Goal: Task Accomplishment & Management: Manage account settings

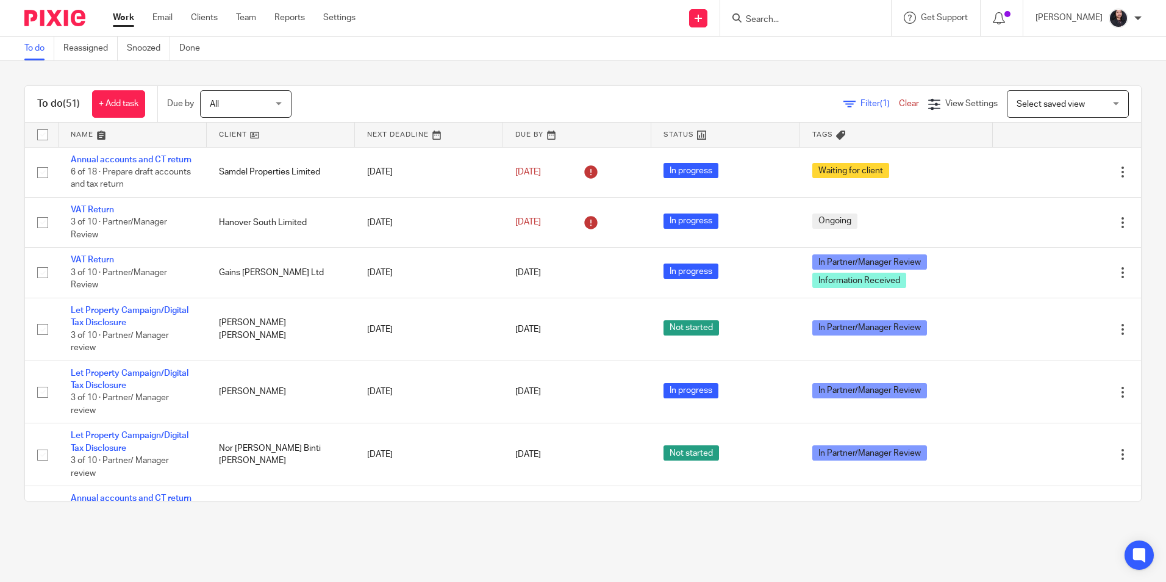
scroll to position [1768, 0]
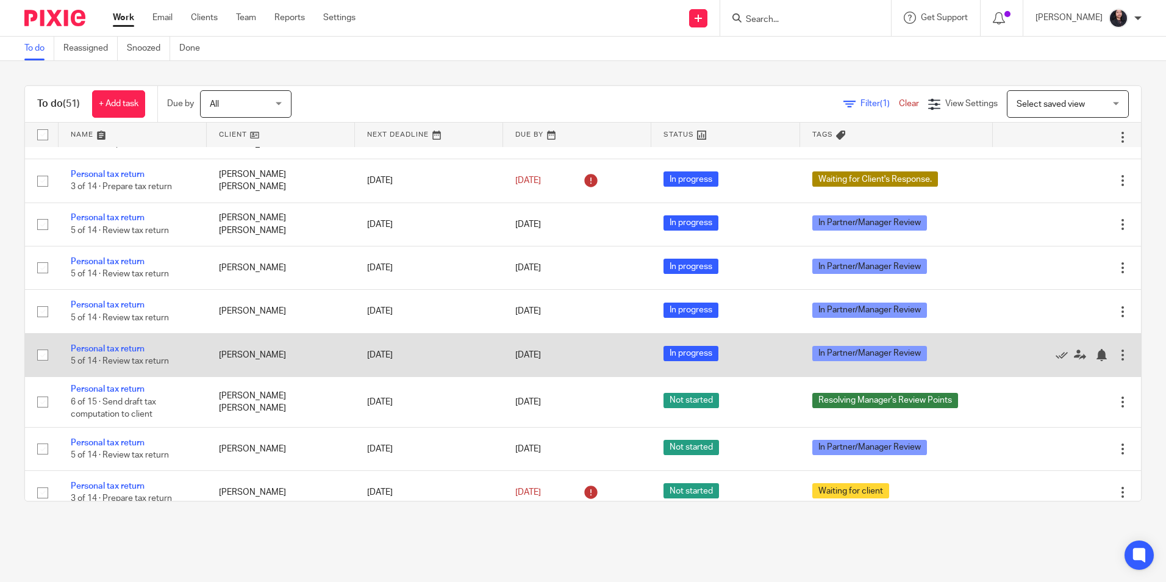
drag, startPoint x: 102, startPoint y: 436, endPoint x: 104, endPoint y: 427, distance: 8.7
click at [102, 353] on link "Personal tax return" at bounding box center [108, 349] width 74 height 9
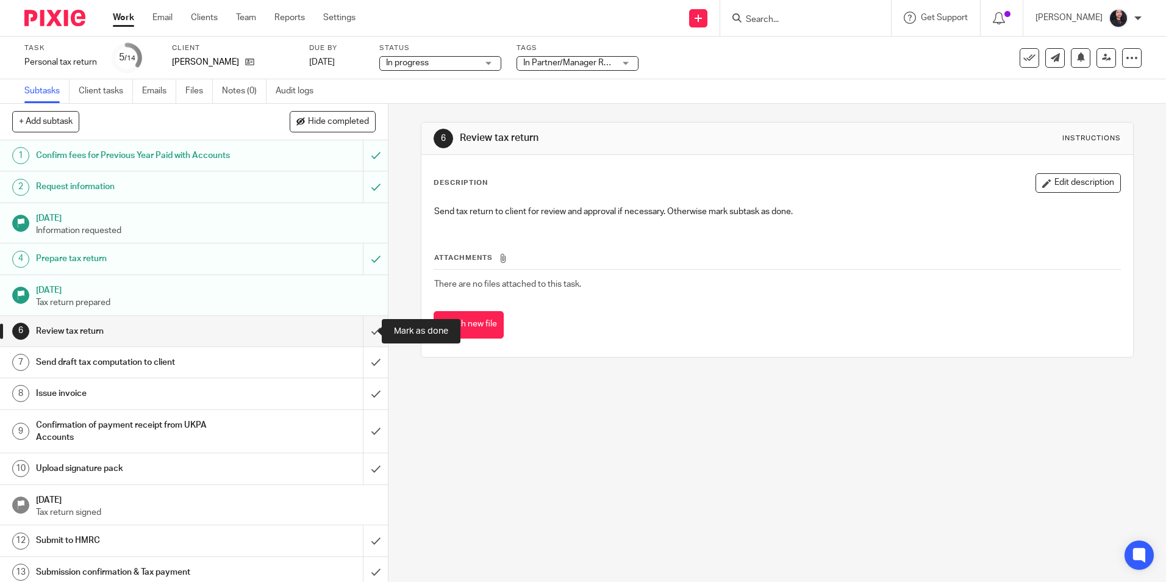
click at [364, 329] on input "submit" at bounding box center [194, 331] width 388 height 30
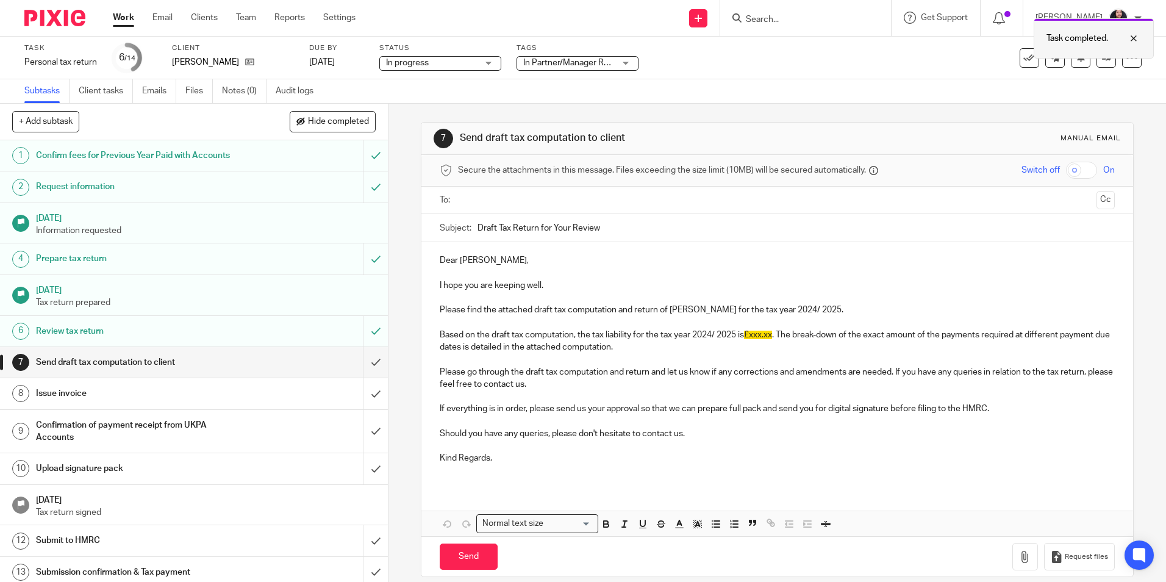
click at [1135, 38] on div at bounding box center [1124, 38] width 33 height 15
click at [1102, 59] on icon at bounding box center [1106, 57] width 9 height 9
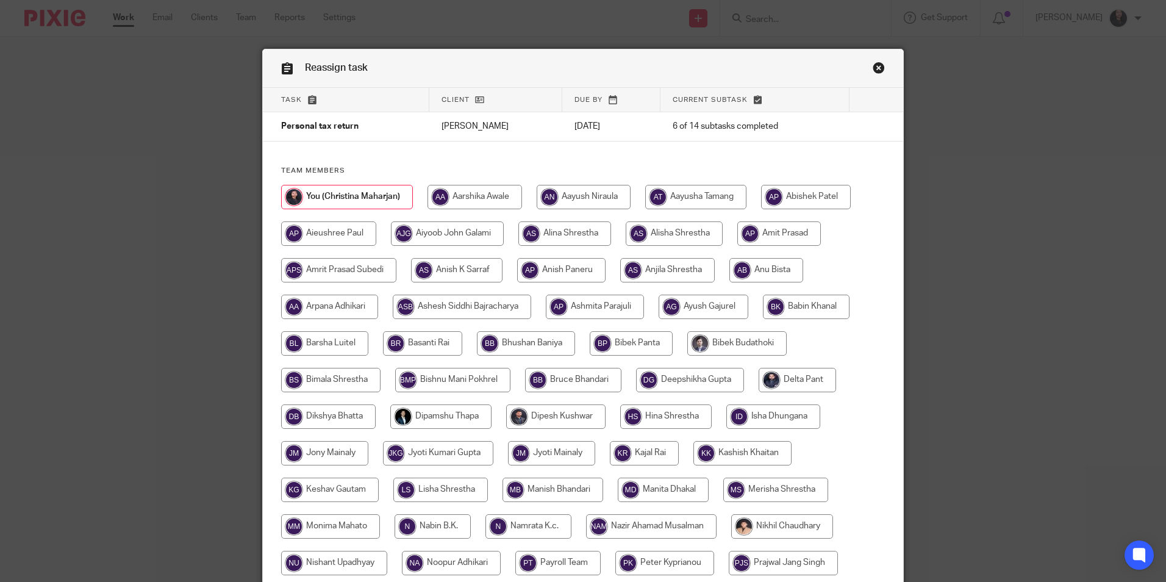
click at [486, 196] on input "radio" at bounding box center [474, 197] width 95 height 24
radio input "true"
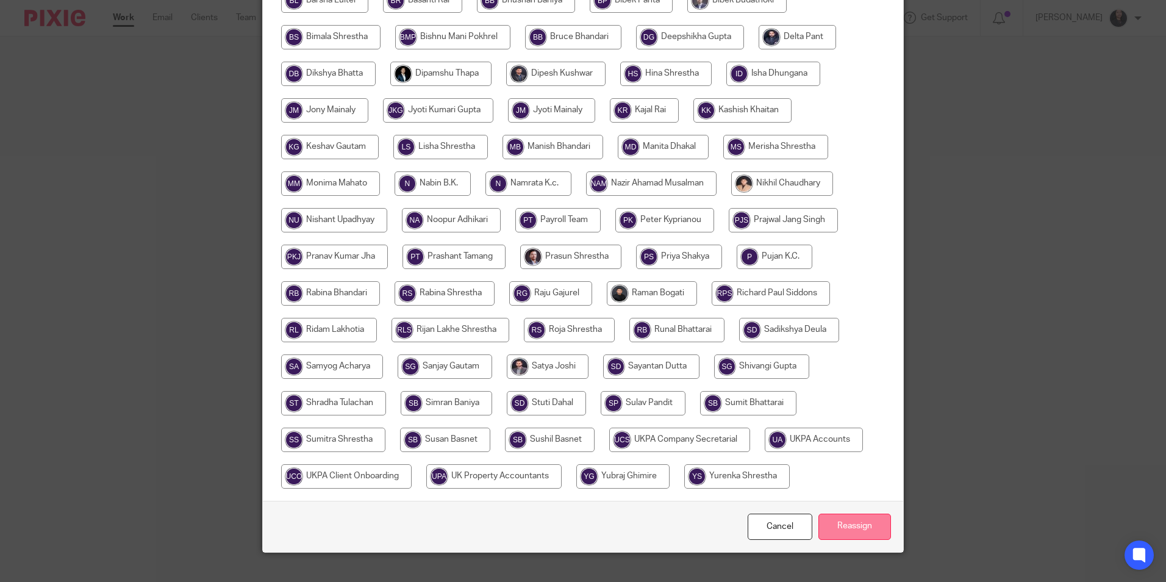
scroll to position [362, 0]
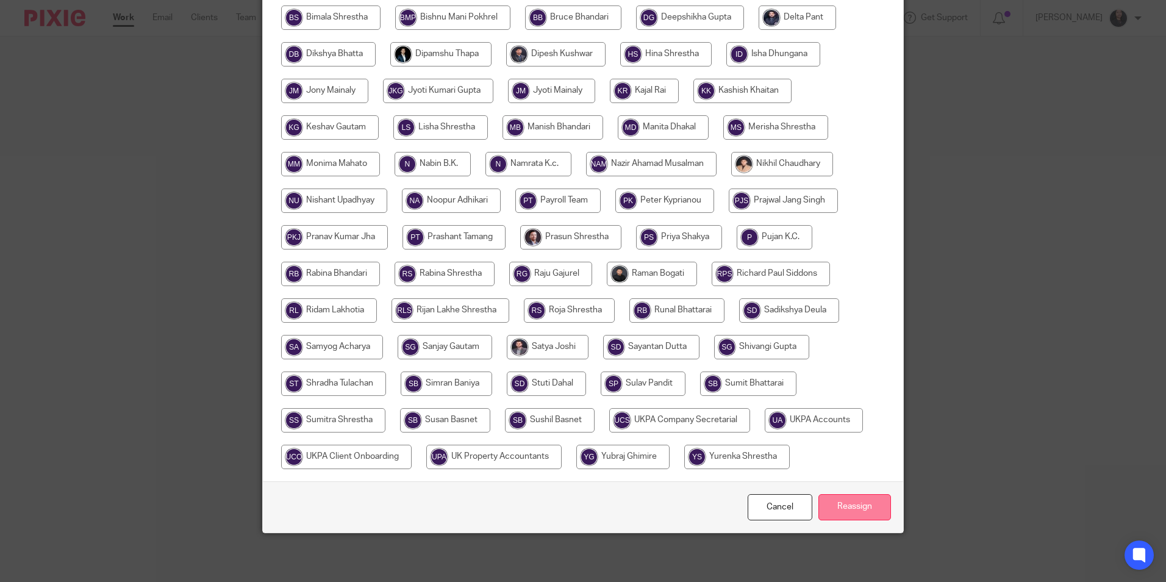
click at [829, 513] on input "Reassign" at bounding box center [854, 507] width 73 height 26
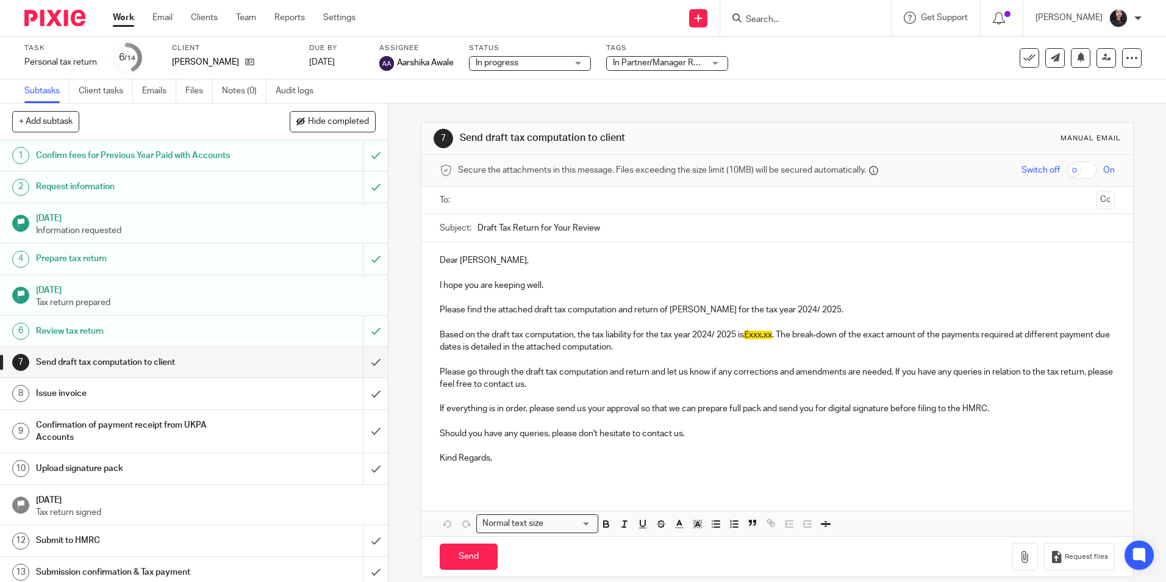
click at [48, 16] on img at bounding box center [54, 18] width 61 height 16
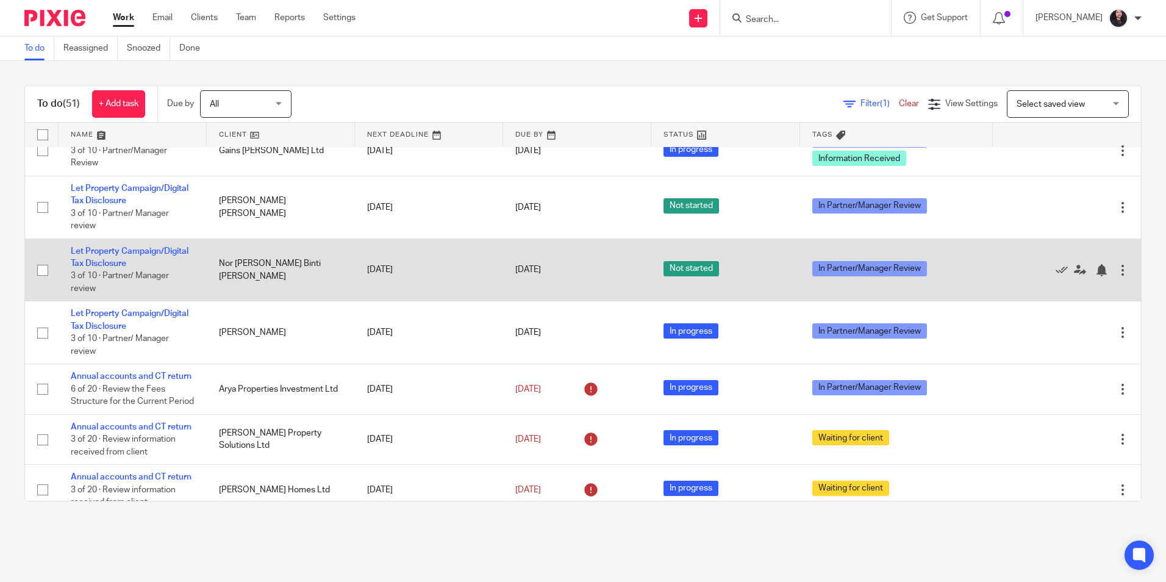
scroll to position [244, 0]
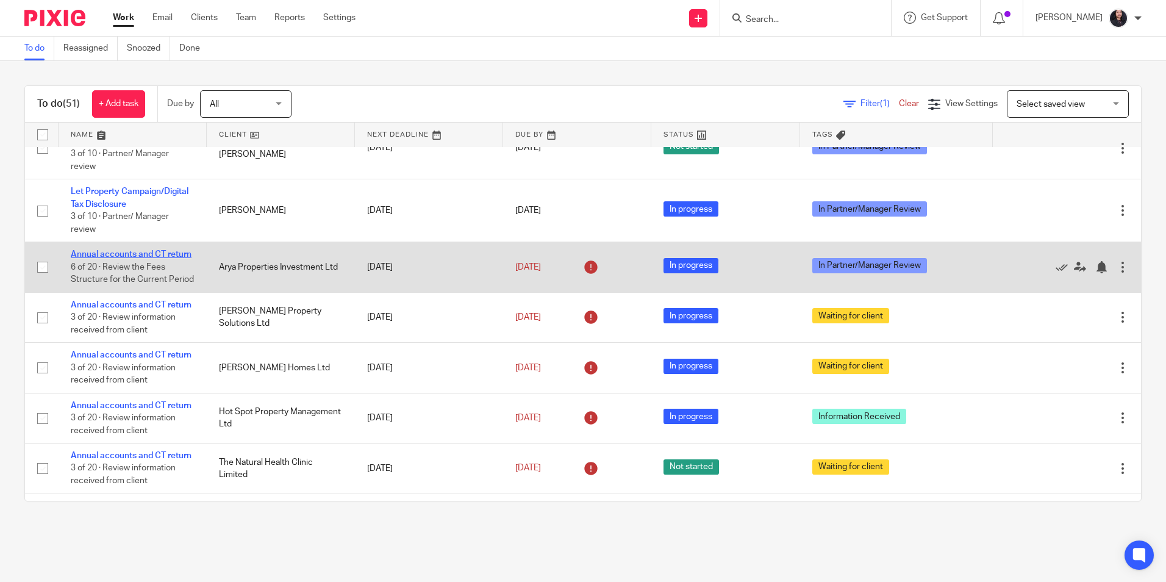
click at [126, 259] on link "Annual accounts and CT return" at bounding box center [131, 254] width 121 height 9
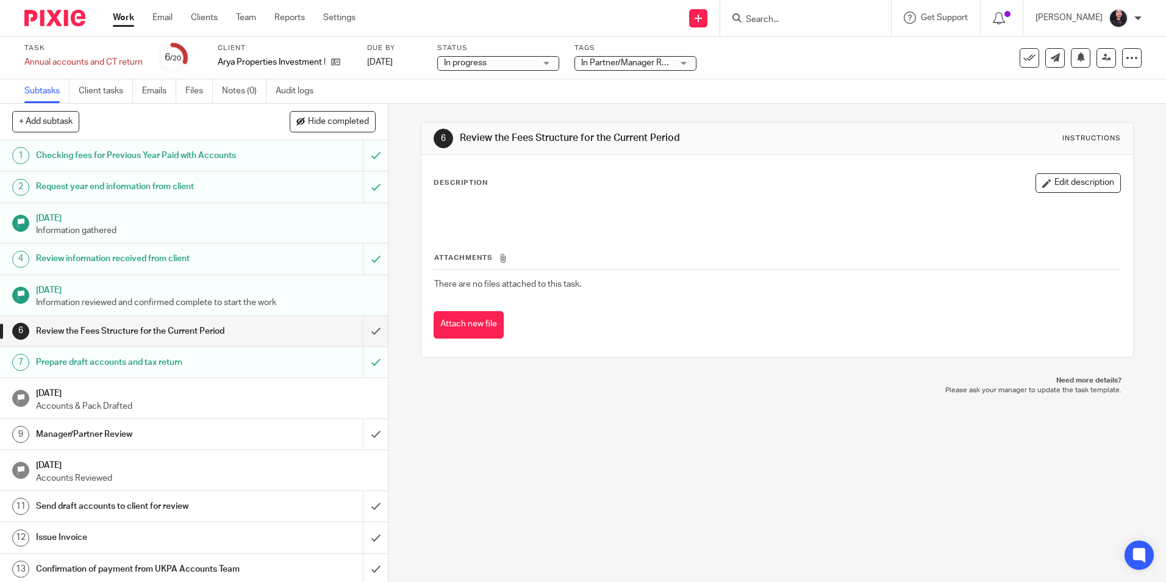
click at [751, 21] on input "Search" at bounding box center [800, 20] width 110 height 11
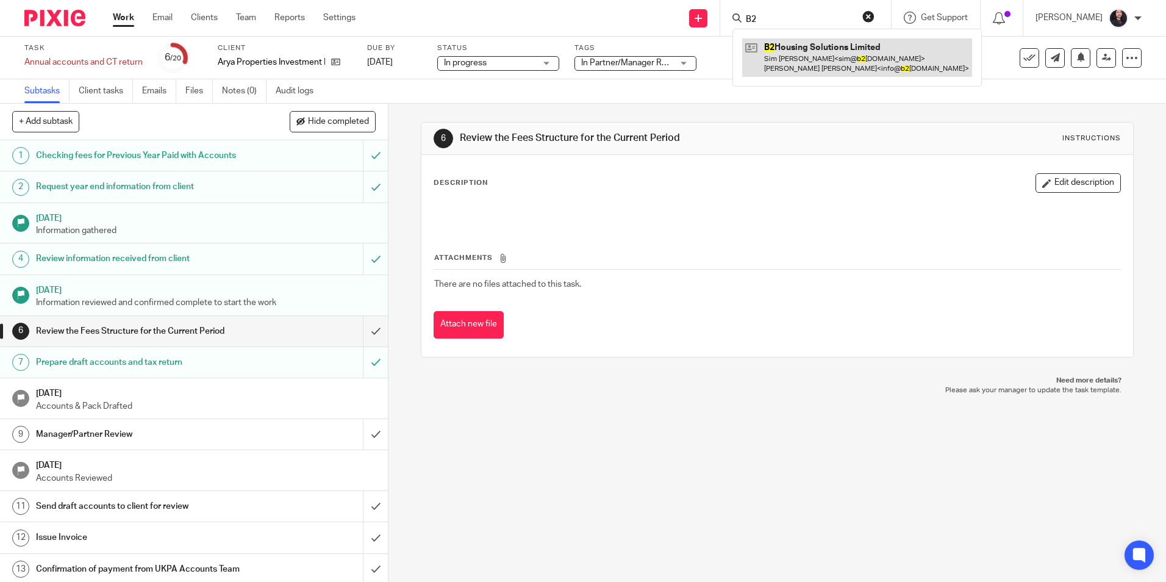
type input "B2"
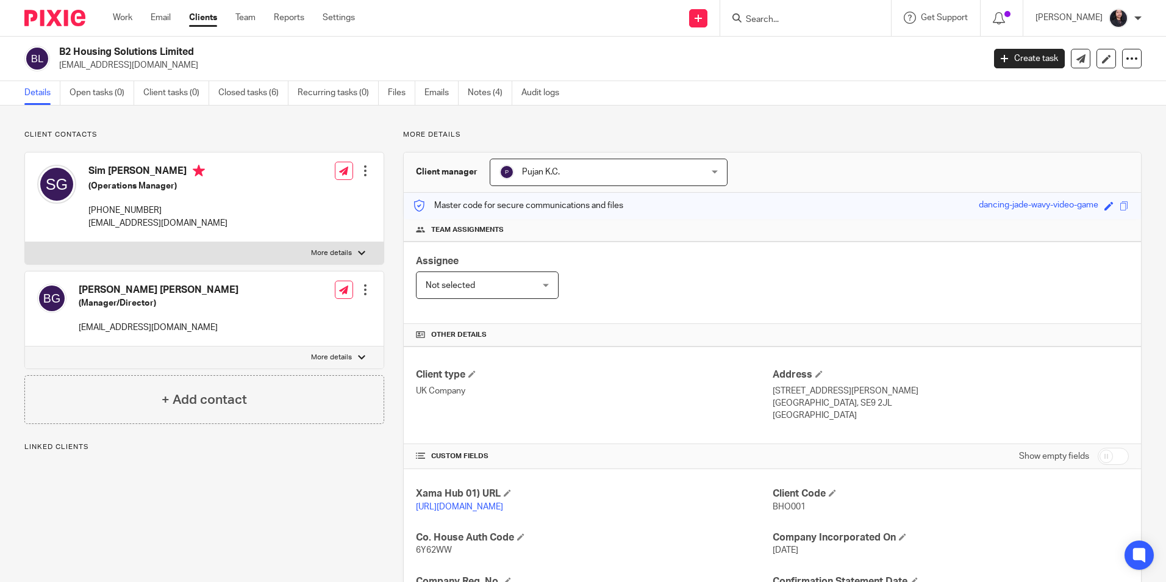
scroll to position [244, 0]
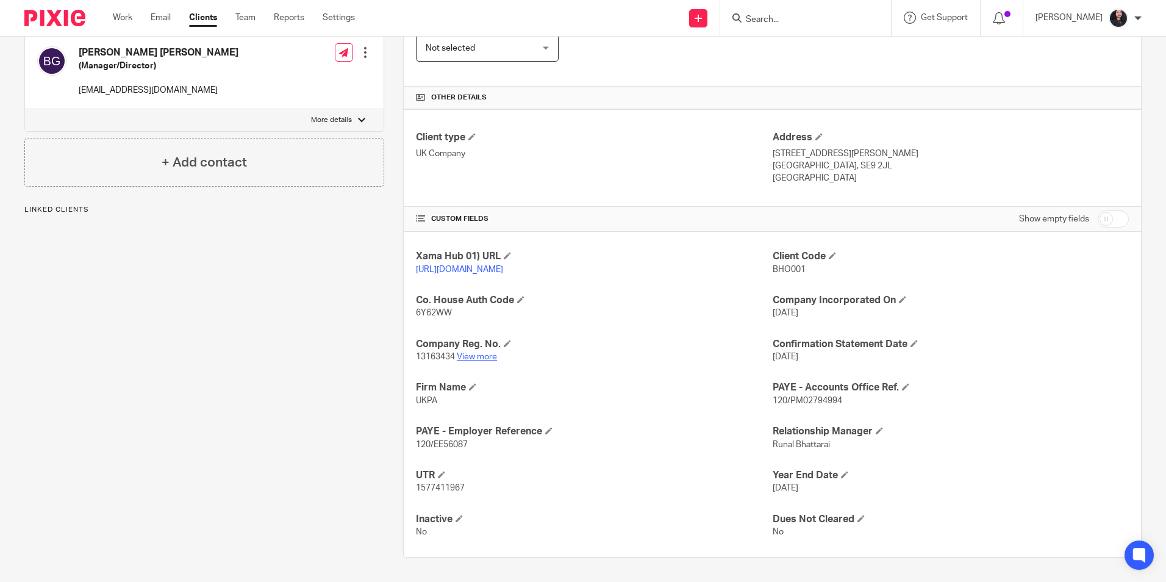
click at [476, 361] on link "View more" at bounding box center [477, 356] width 40 height 9
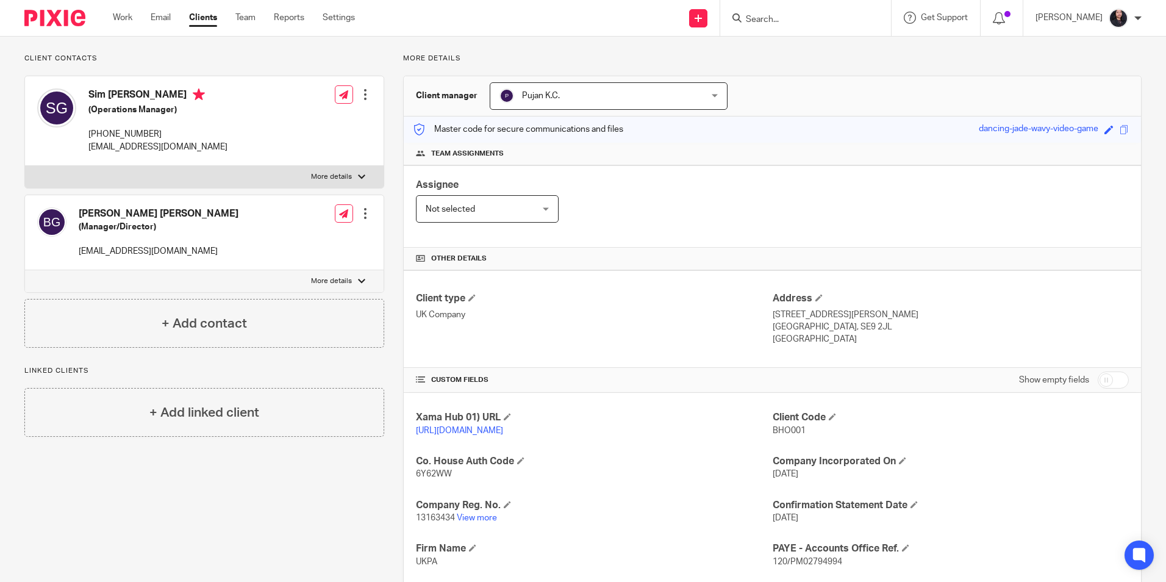
scroll to position [0, 0]
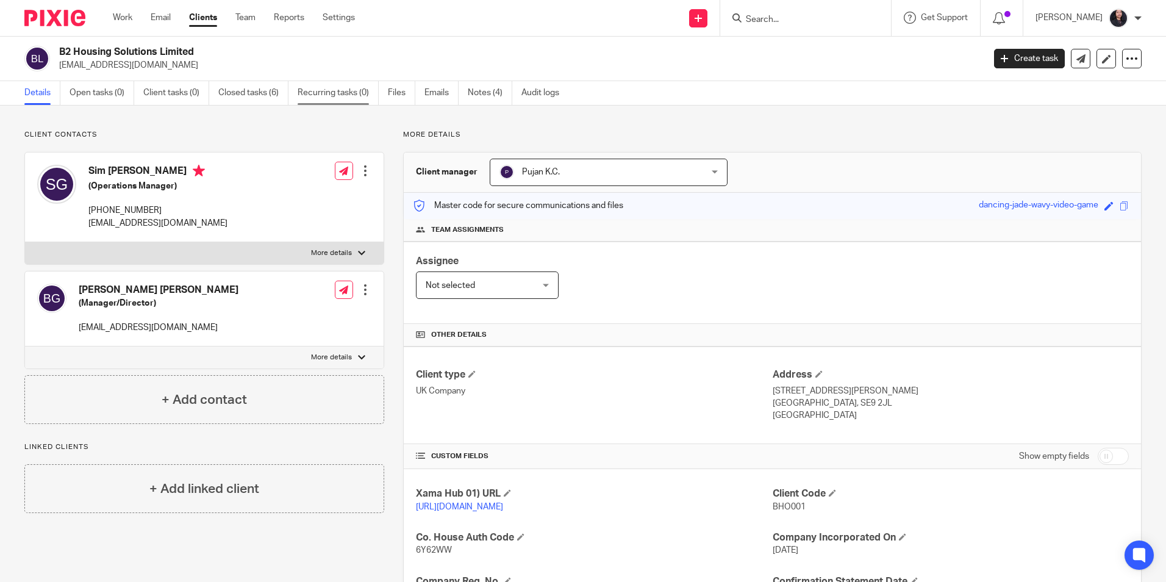
click at [334, 97] on link "Recurring tasks (0)" at bounding box center [338, 93] width 81 height 24
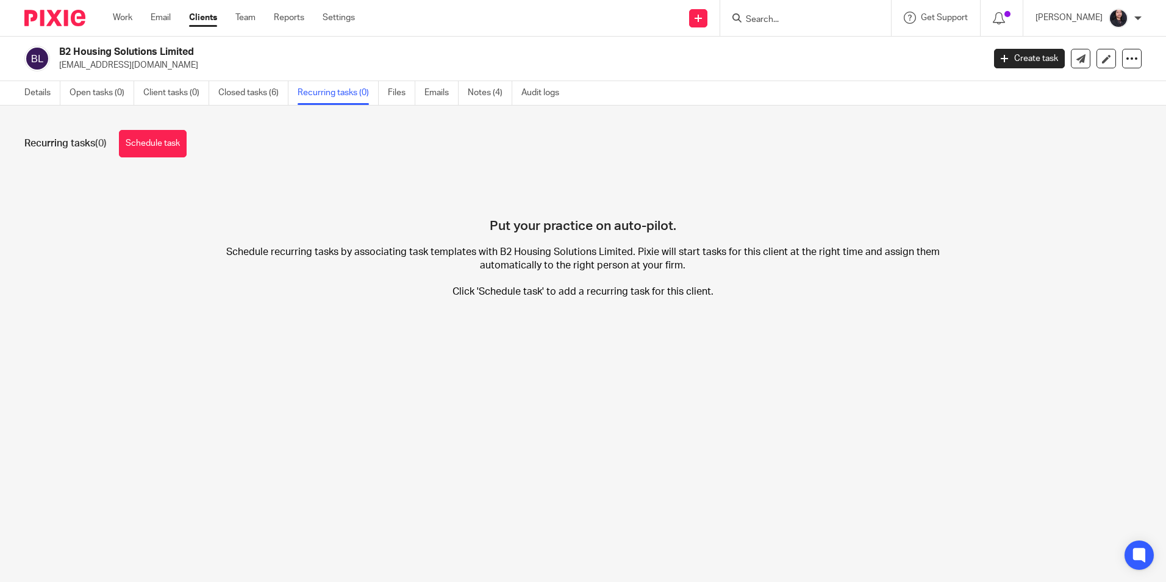
click at [768, 22] on input "Search" at bounding box center [800, 20] width 110 height 11
type input "ARY"
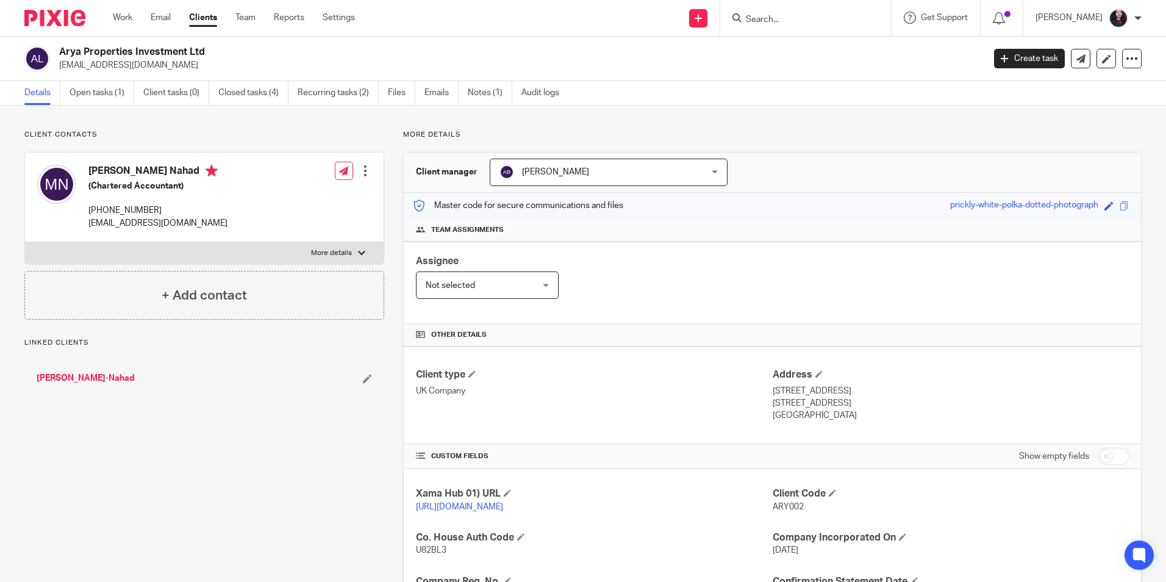
scroll to position [206, 0]
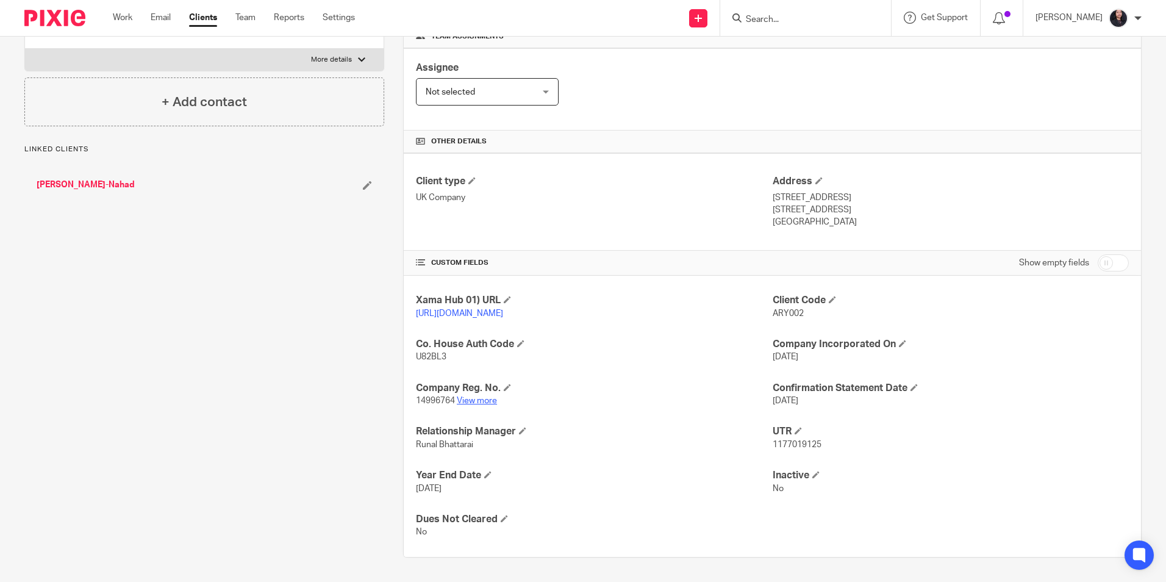
click at [478, 401] on link "View more" at bounding box center [477, 400] width 40 height 9
click at [759, 24] on input "Search" at bounding box center [800, 20] width 110 height 11
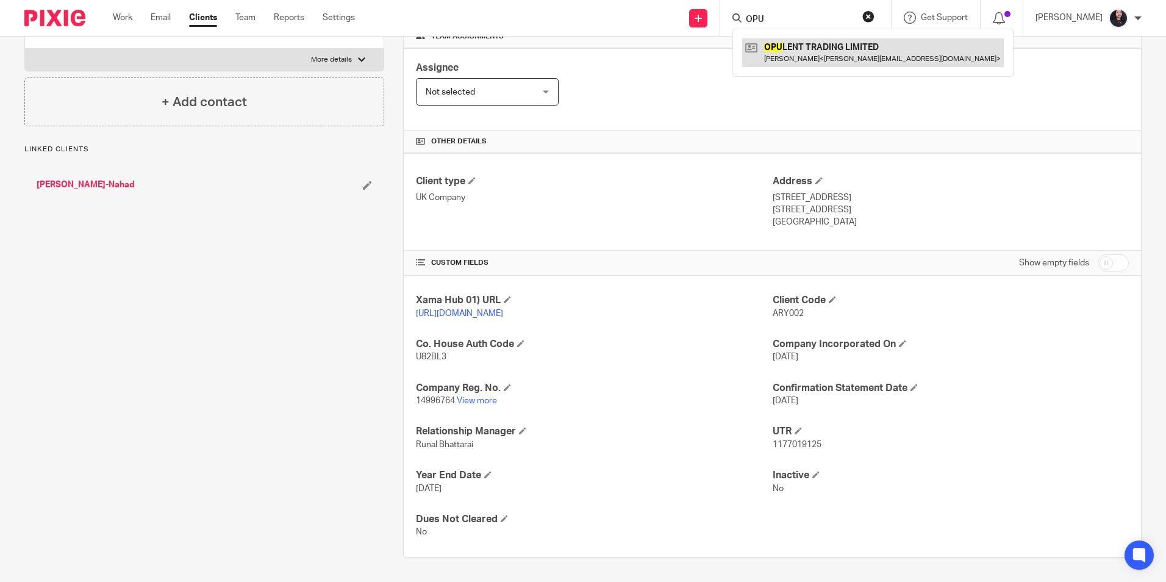
type input "OPU"
click at [806, 59] on link at bounding box center [873, 52] width 262 height 28
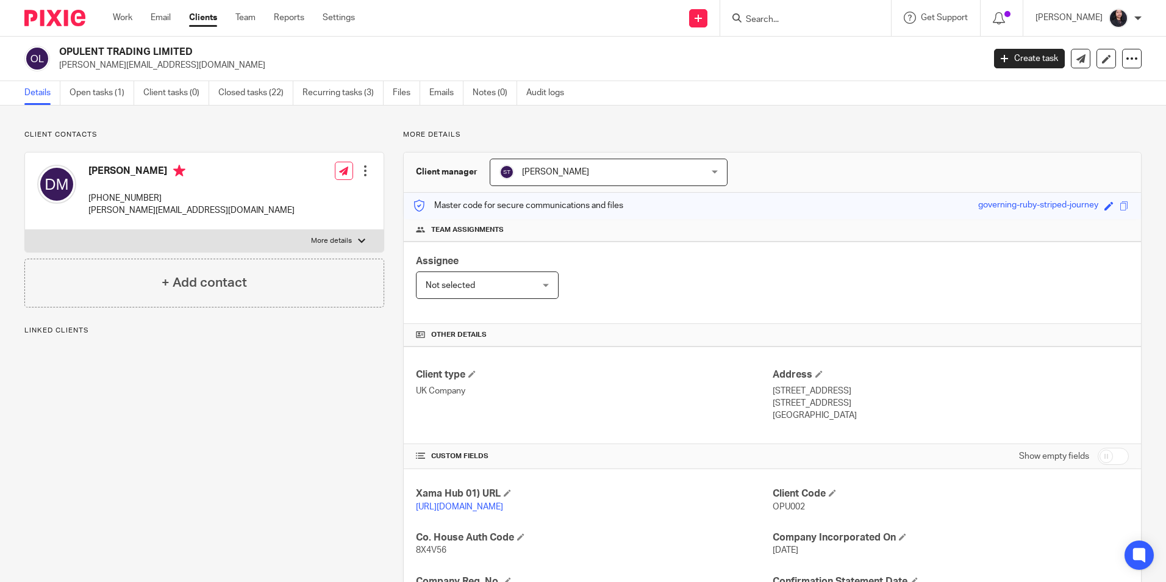
click at [115, 91] on link "Open tasks (1)" at bounding box center [102, 93] width 65 height 24
